Goal: Use online tool/utility

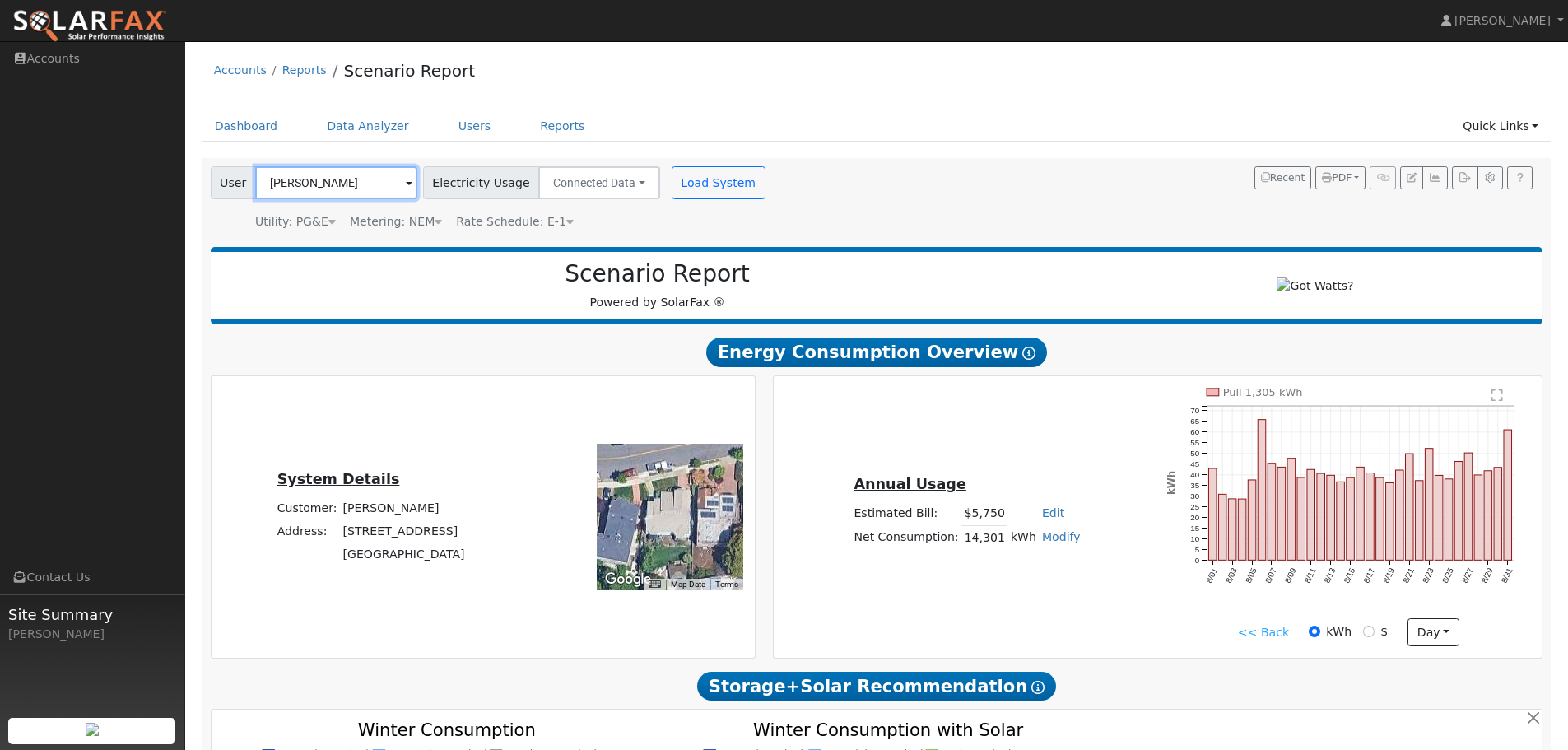
click at [353, 184] on input "[PERSON_NAME]" at bounding box center [336, 183] width 162 height 33
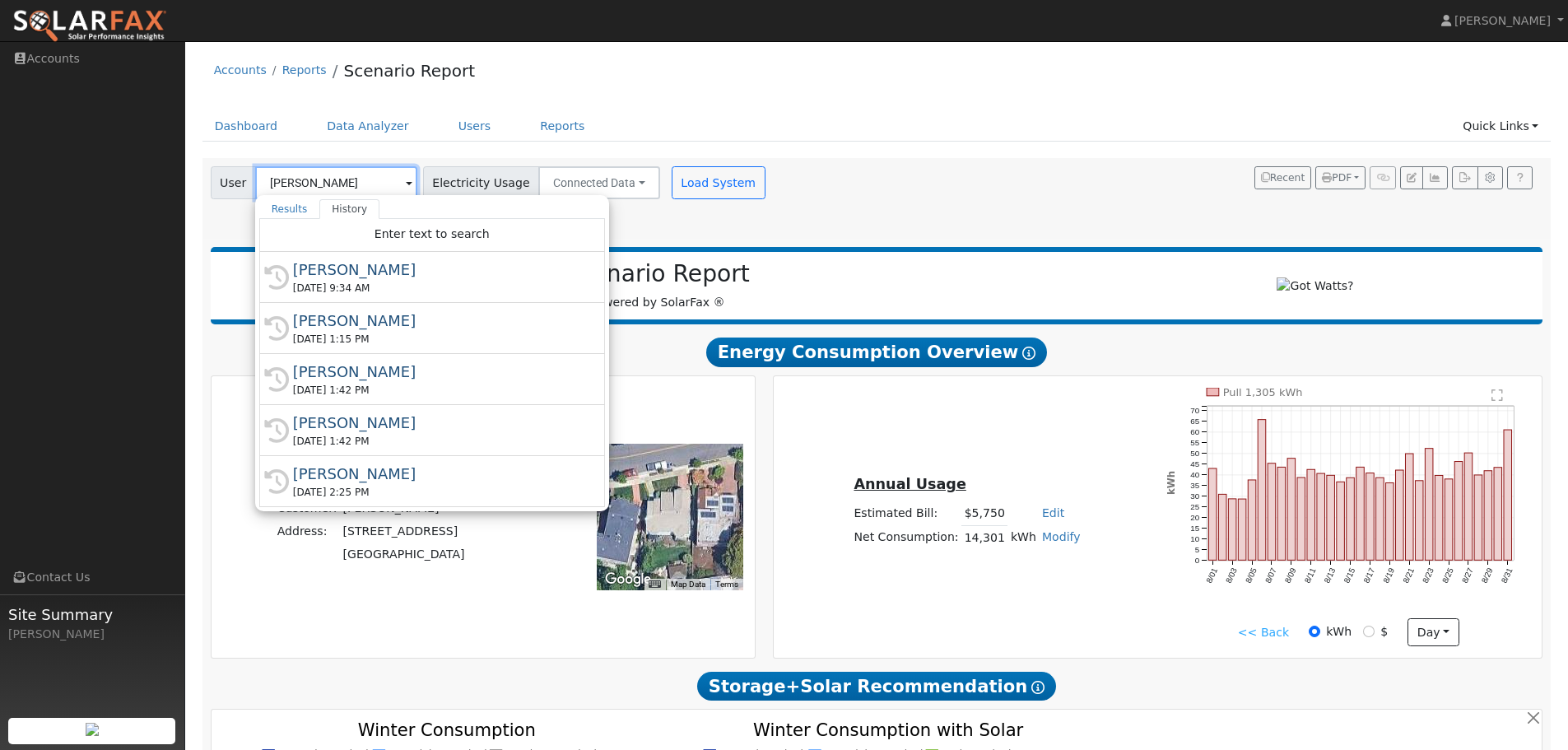
click at [353, 184] on input "[PERSON_NAME]" at bounding box center [336, 183] width 162 height 33
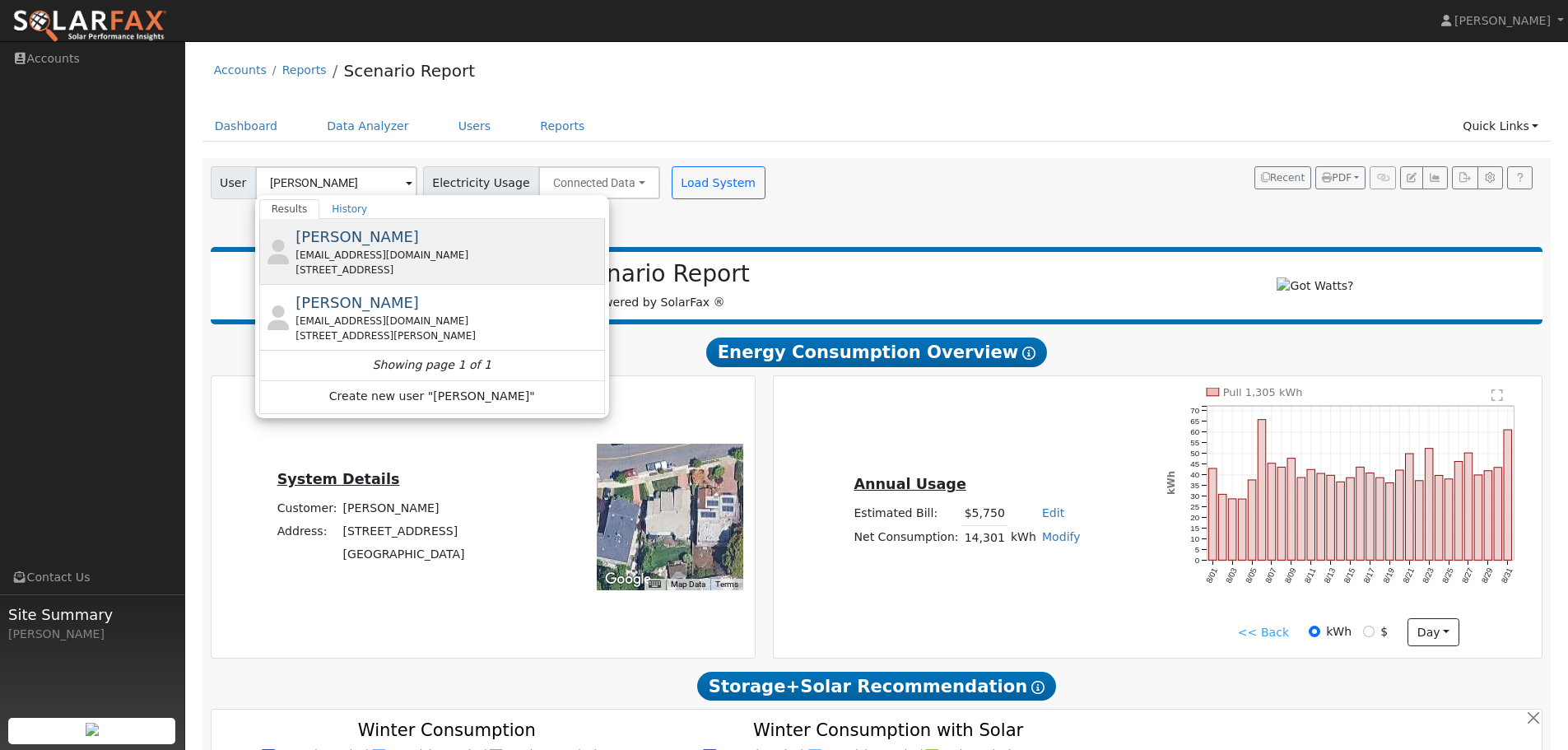
click at [363, 235] on span "[PERSON_NAME]" at bounding box center [357, 237] width 124 height 18
type input "[PERSON_NAME]"
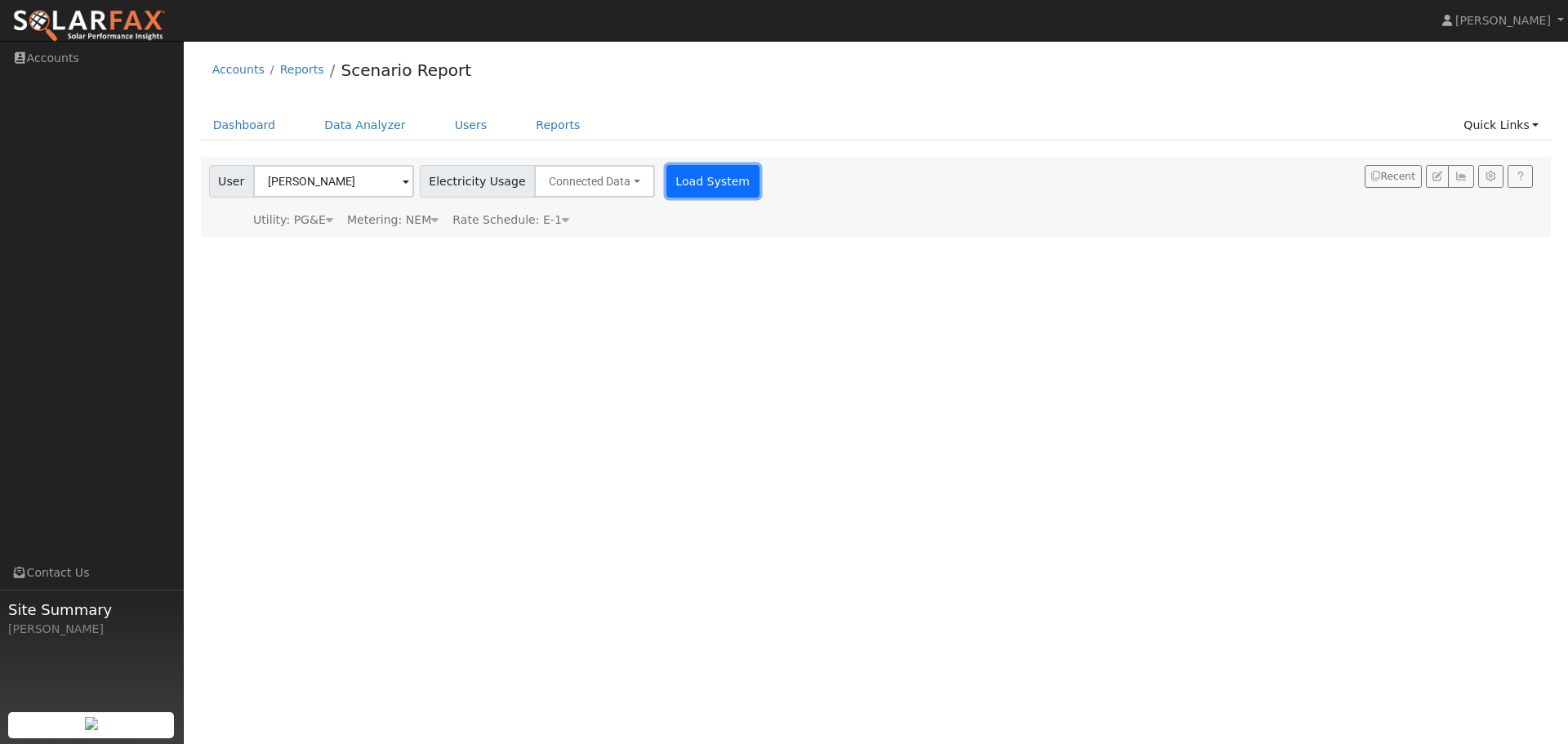
click at [686, 186] on button "Load System" at bounding box center [713, 181] width 94 height 33
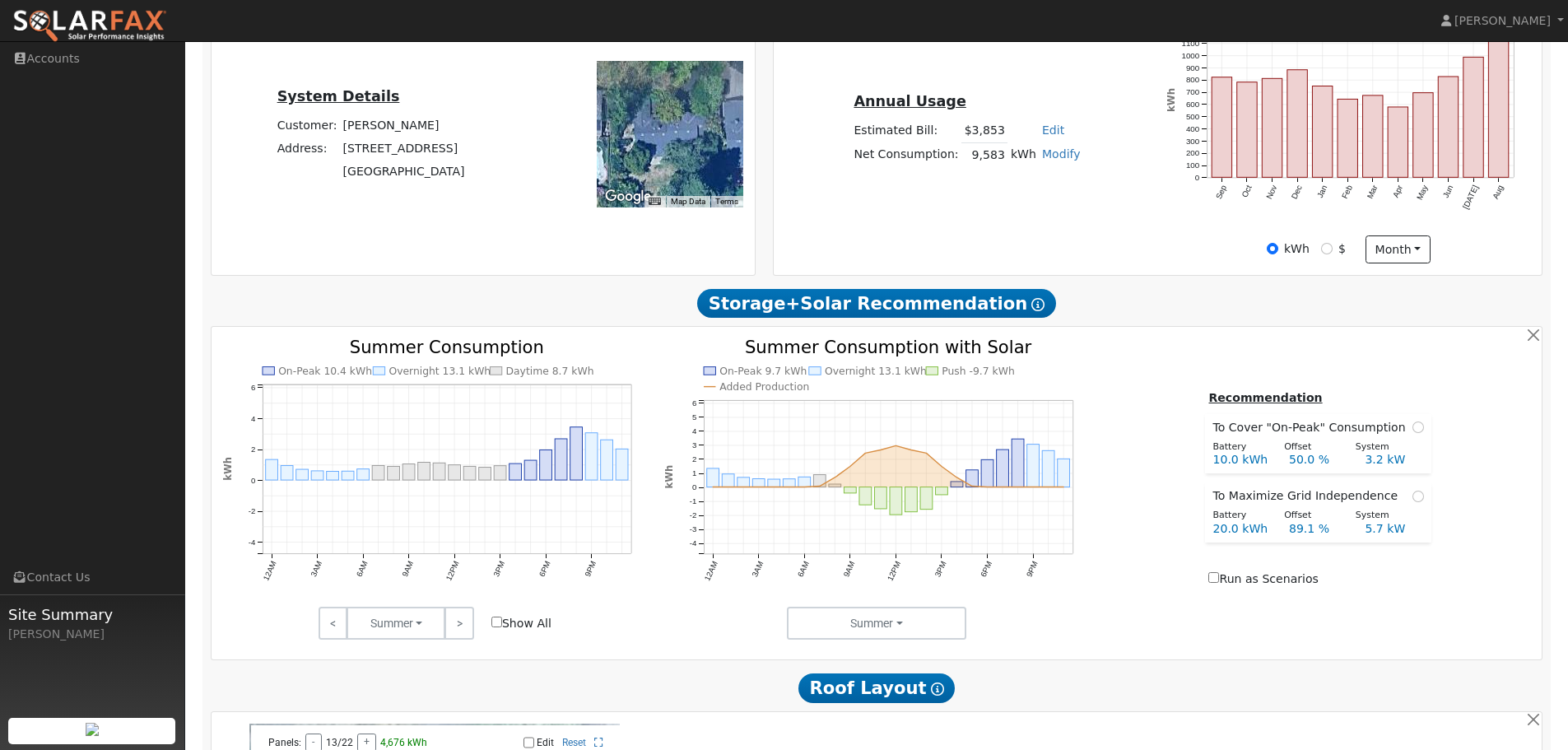
scroll to position [412, 0]
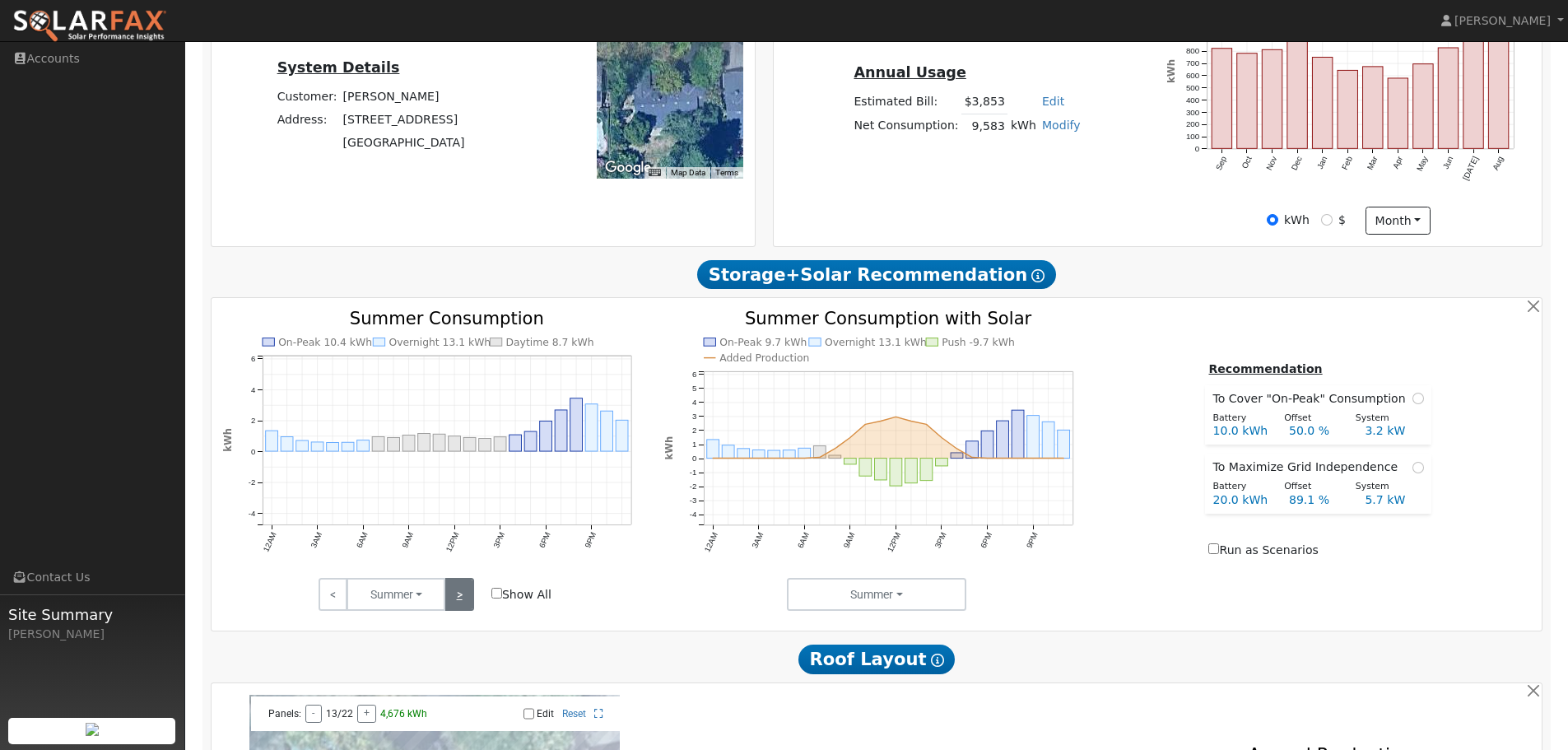
click at [458, 611] on link ">" at bounding box center [459, 594] width 29 height 33
click at [460, 598] on link ">" at bounding box center [459, 594] width 29 height 33
click at [467, 600] on link ">" at bounding box center [459, 594] width 29 height 33
click at [463, 604] on link ">" at bounding box center [459, 594] width 29 height 33
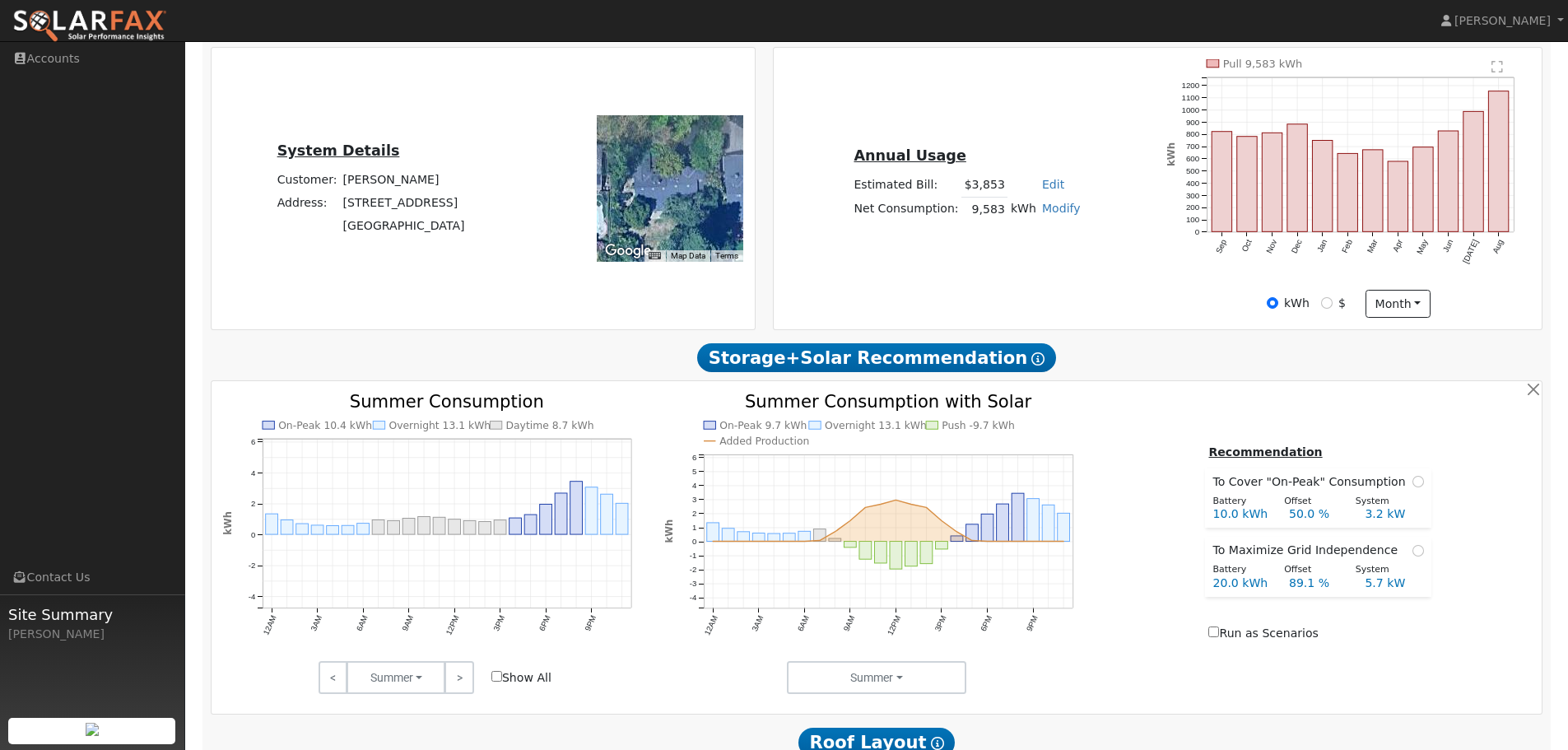
scroll to position [0, 0]
